Goal: Task Accomplishment & Management: Manage account settings

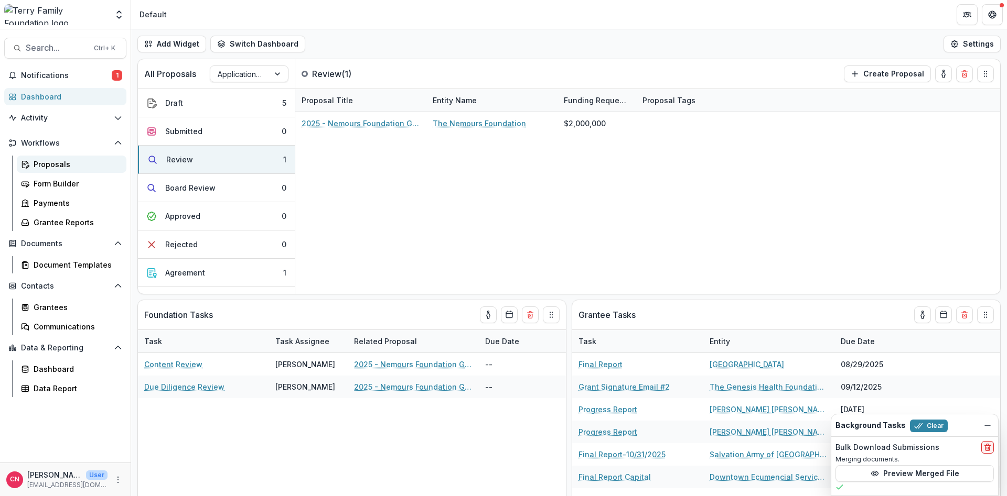
click at [52, 163] on div "Proposals" at bounding box center [76, 164] width 84 height 11
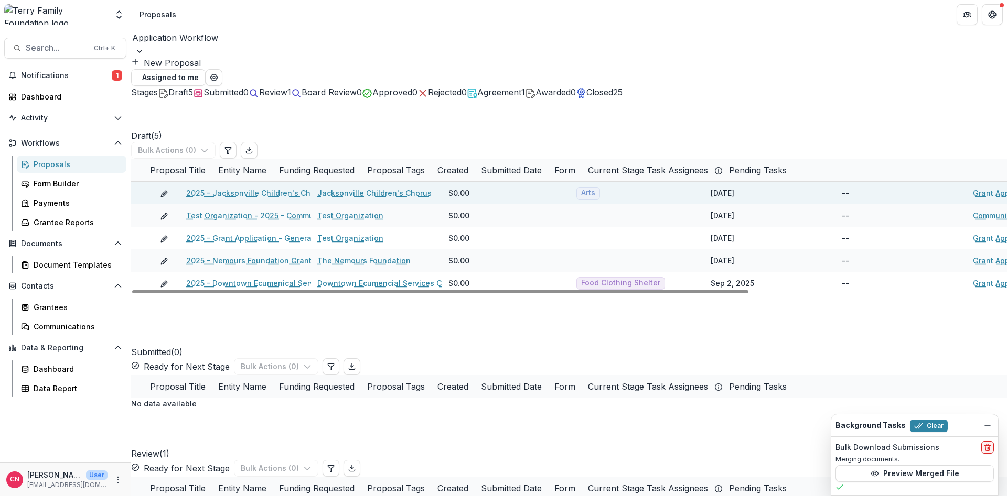
click at [285, 188] on link "2025 - Jacksonville Children's Chorus - General Operating Support" at bounding box center [309, 193] width 247 height 11
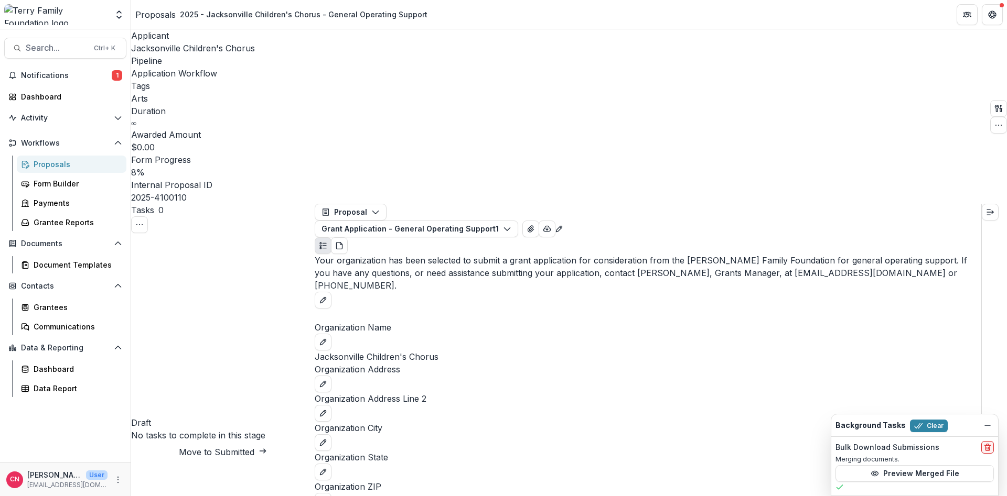
scroll to position [1491, 0]
click at [382, 204] on button "Proposal" at bounding box center [351, 212] width 72 height 17
click at [380, 208] on icon "button" at bounding box center [375, 212] width 8 height 8
click at [59, 307] on div "Grantees" at bounding box center [76, 307] width 84 height 11
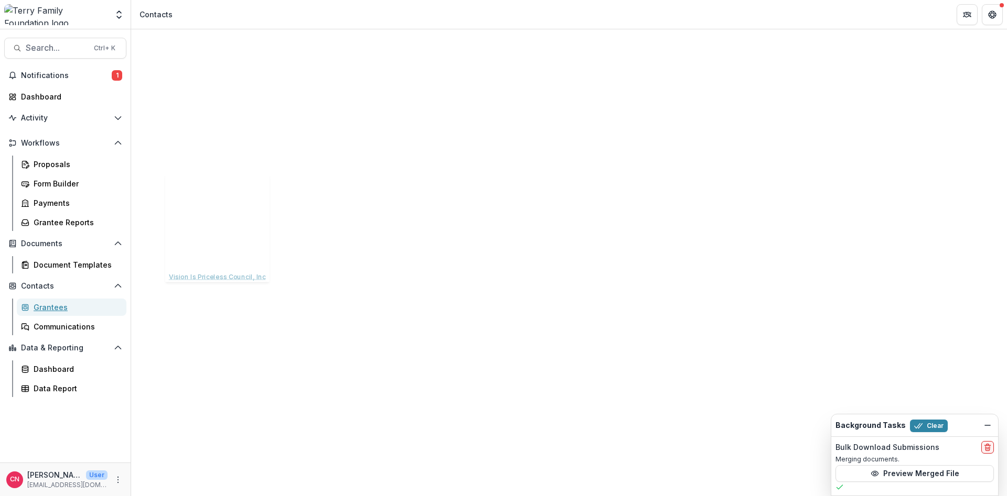
scroll to position [189, 0]
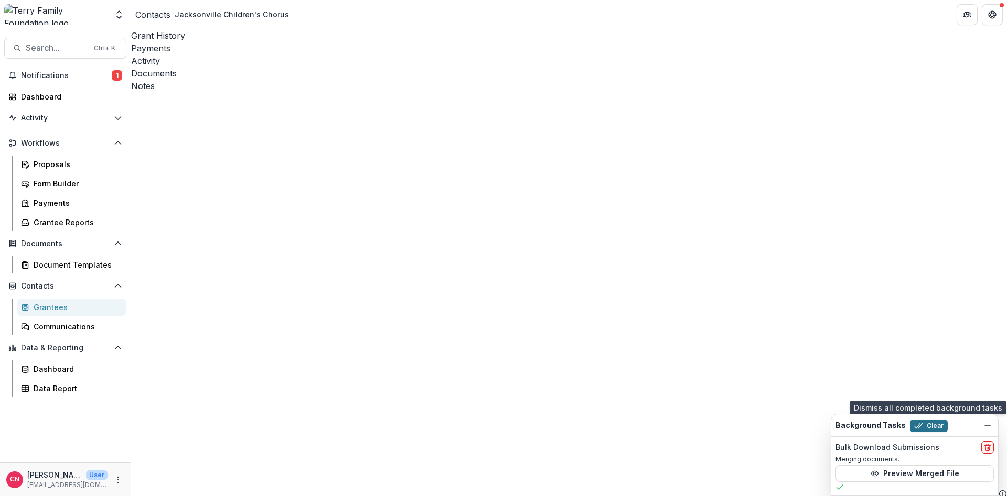
click at [924, 423] on button "Clear" at bounding box center [929, 426] width 38 height 13
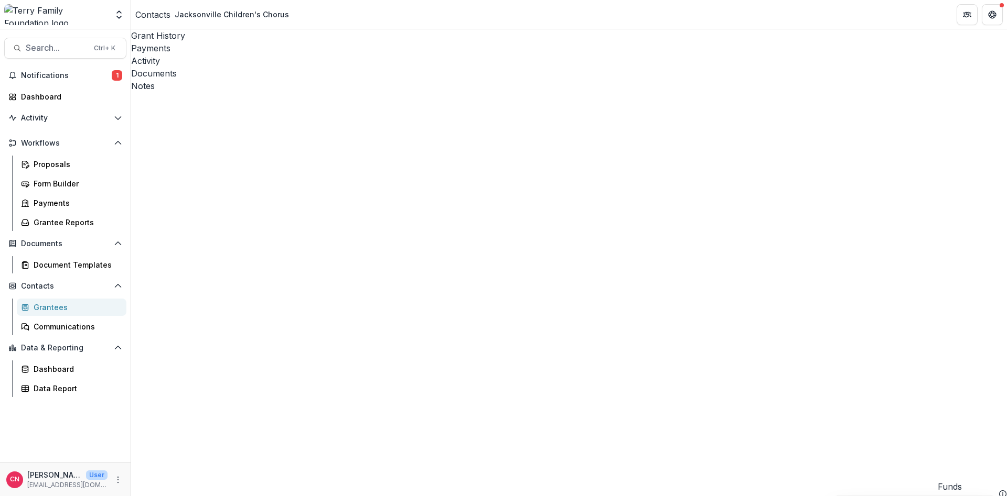
type input "**********"
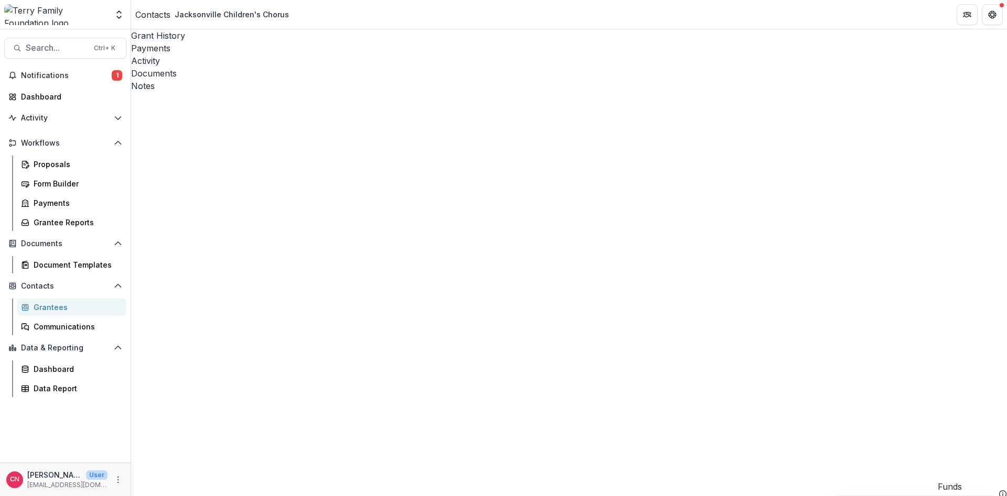
click at [41, 163] on div "Proposals" at bounding box center [76, 164] width 84 height 11
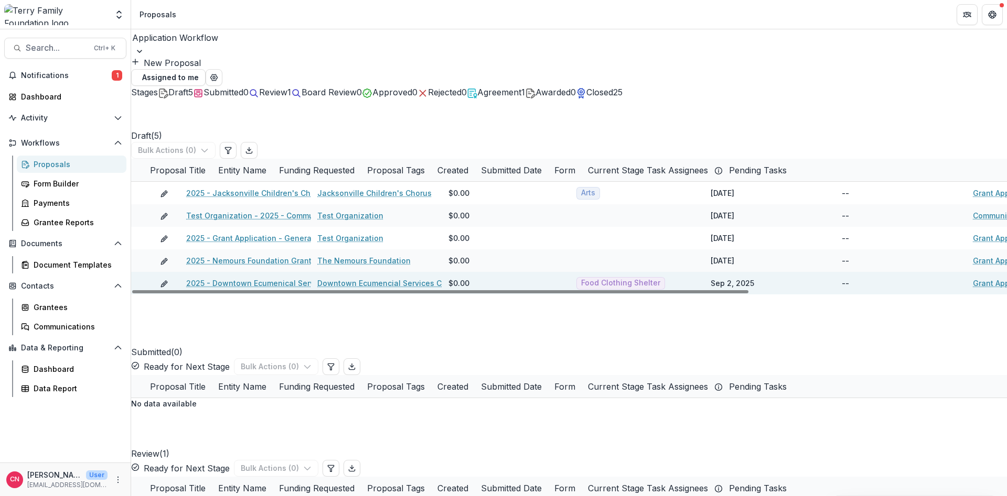
click at [284, 278] on link "2025 - Downtown Ecumenical Services Council - Capital Campaign/Endowment" at bounding box center [332, 283] width 292 height 11
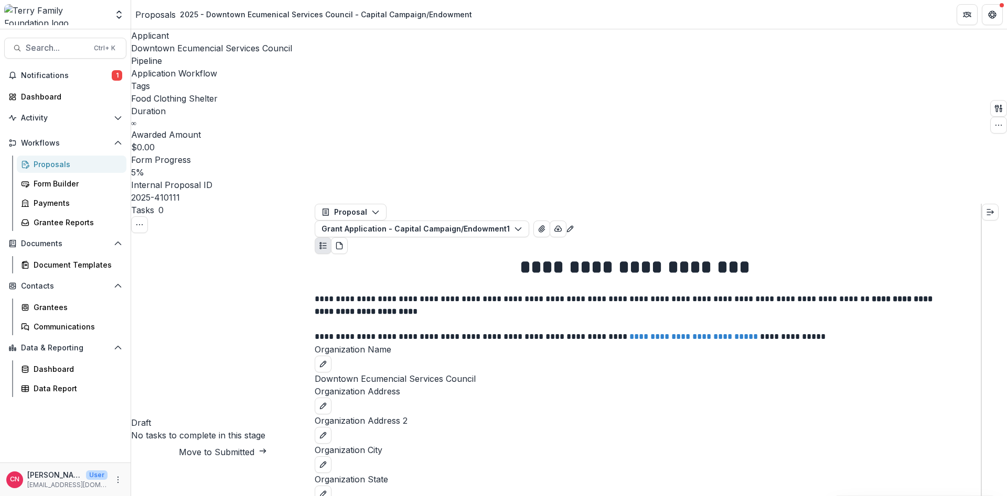
click at [56, 164] on div "Proposals" at bounding box center [76, 164] width 84 height 11
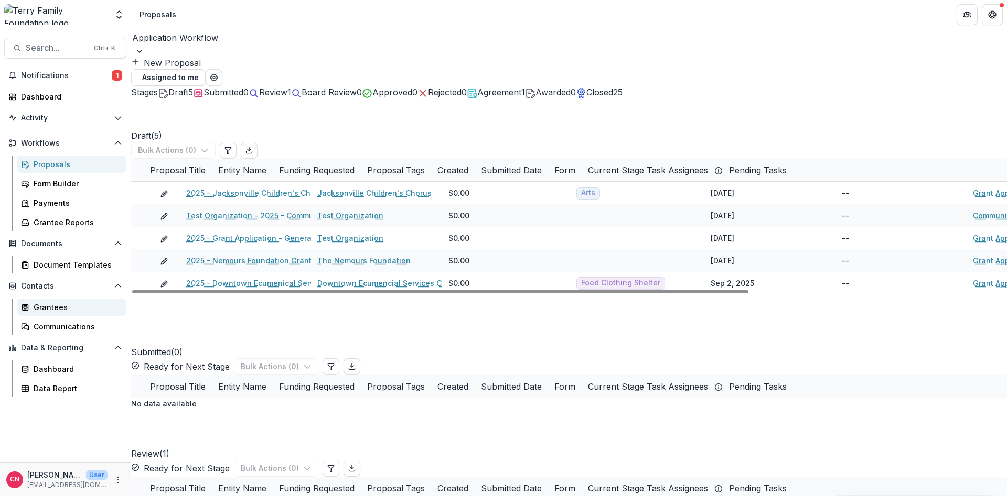
click at [53, 307] on div "Grantees" at bounding box center [76, 307] width 84 height 11
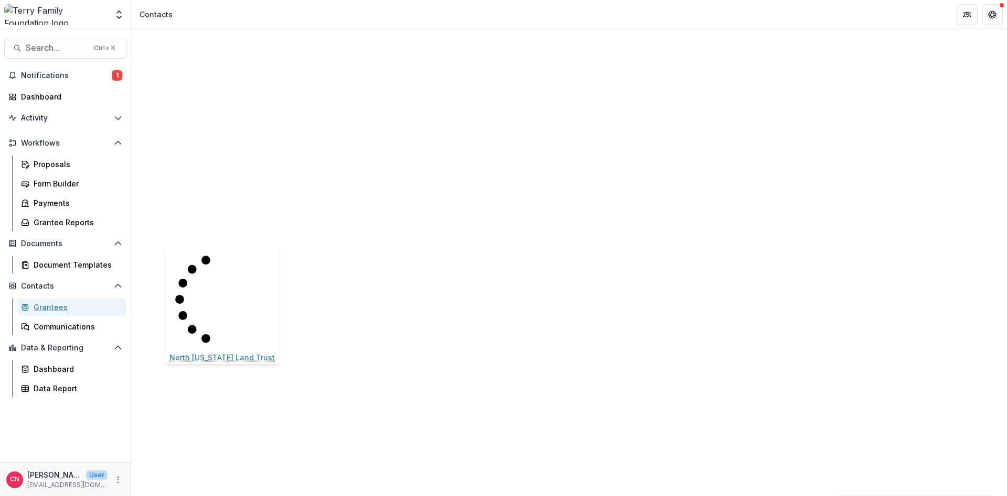
scroll to position [503, 0]
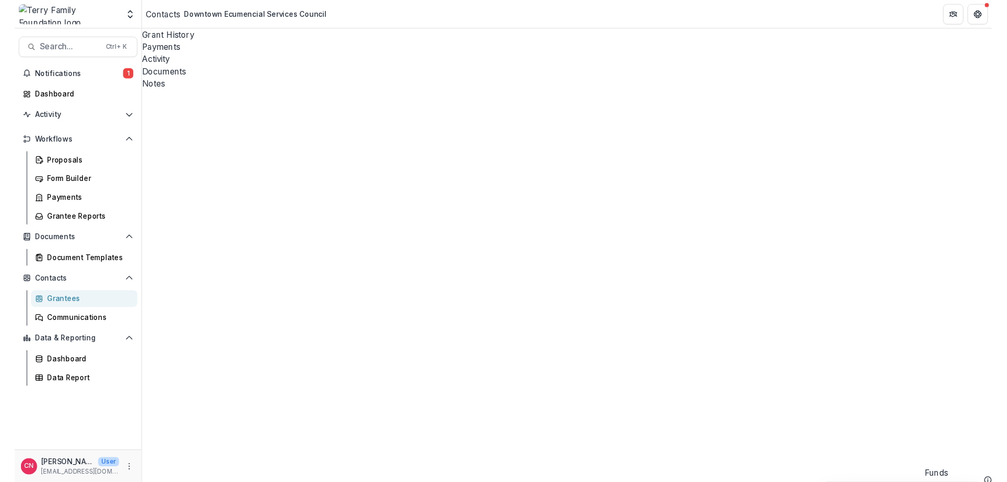
scroll to position [126, 0]
